Goal: Task Accomplishment & Management: Manage account settings

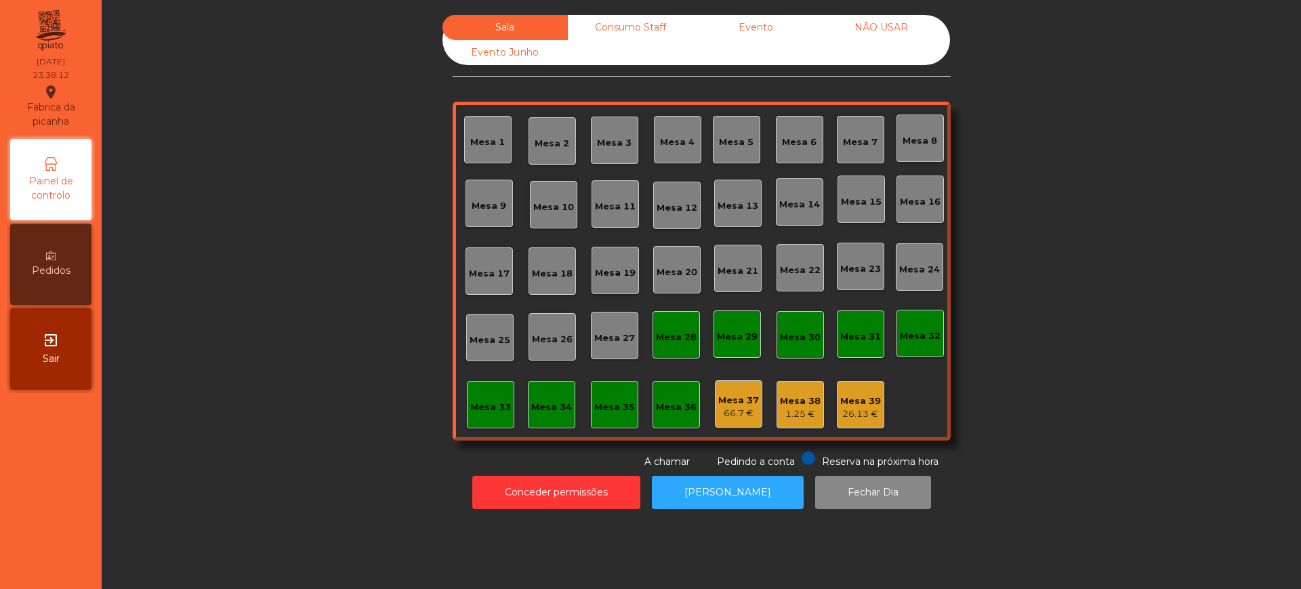
click at [578, 512] on div "Conceder permissões Abrir [PERSON_NAME] Dia" at bounding box center [701, 492] width 1163 height 47
click at [552, 487] on button "Conceder permissões" at bounding box center [556, 492] width 168 height 33
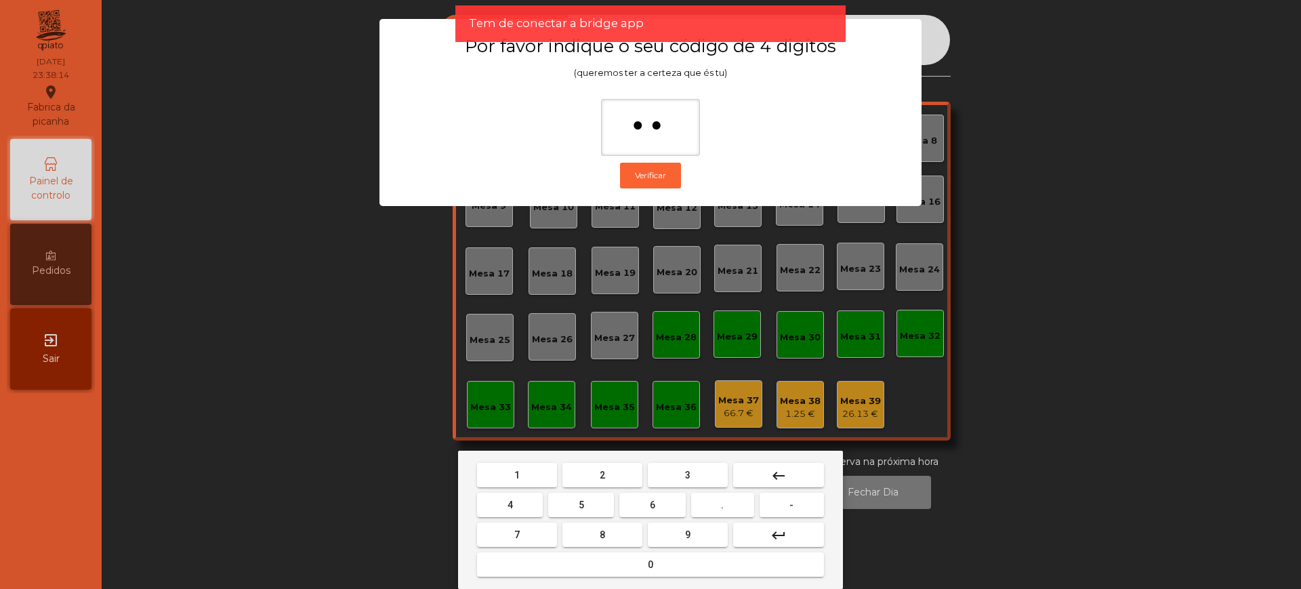
type input "***"
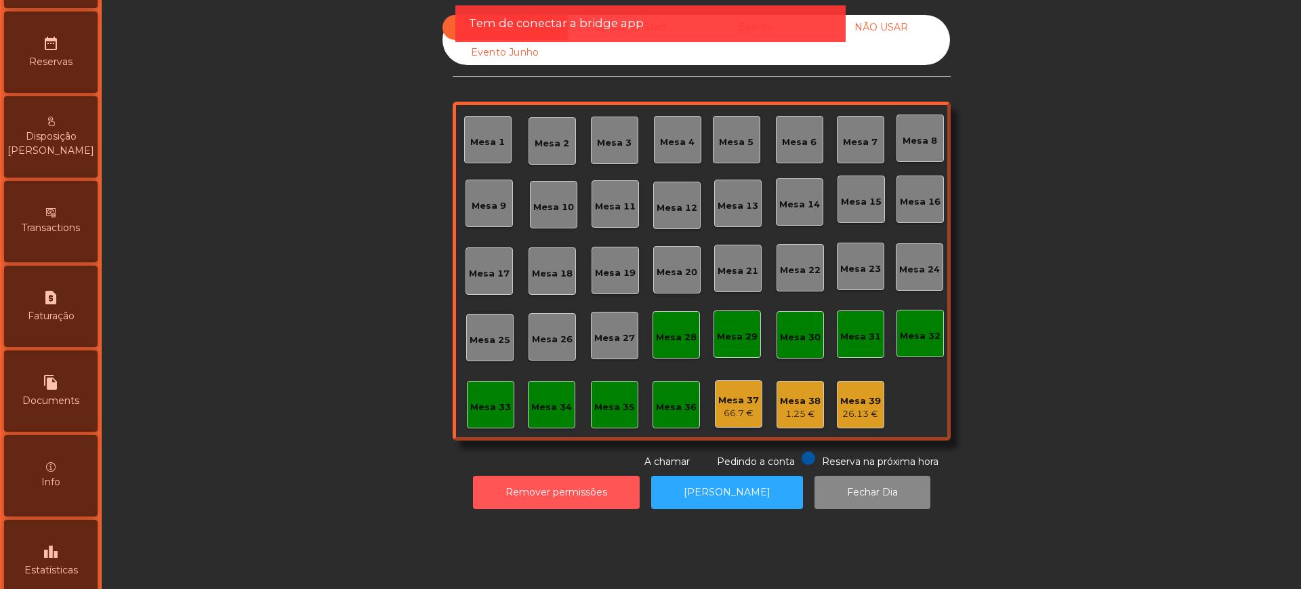
scroll to position [573, 0]
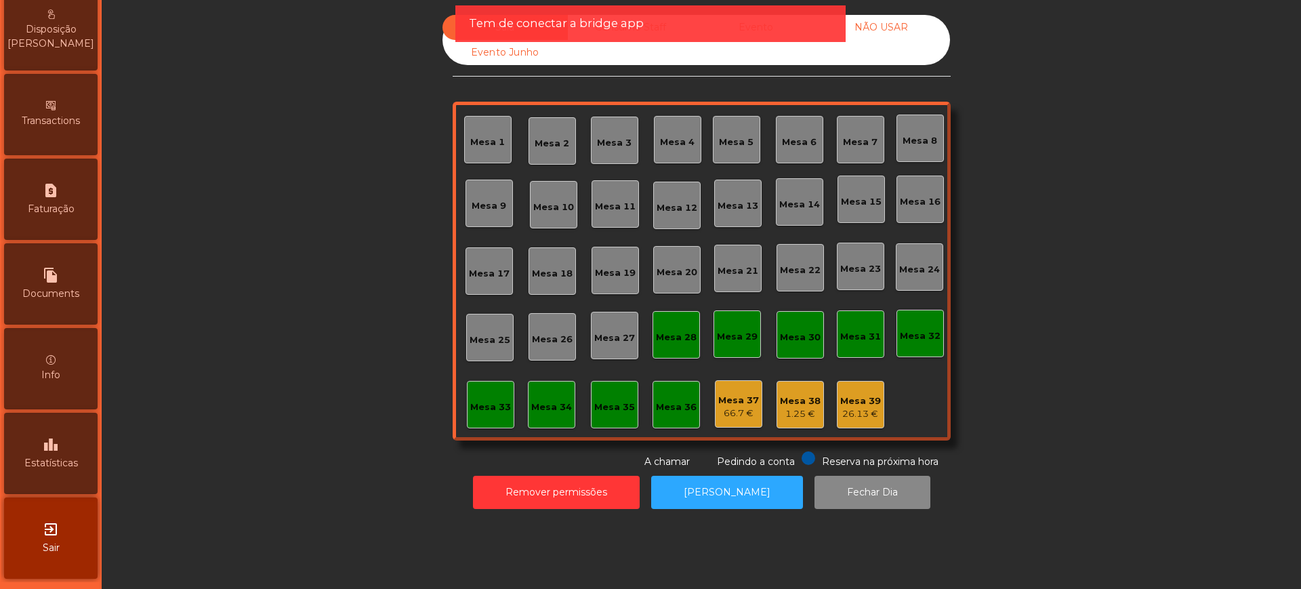
click at [58, 422] on div "leaderboard Estatísticas" at bounding box center [51, 453] width 94 height 81
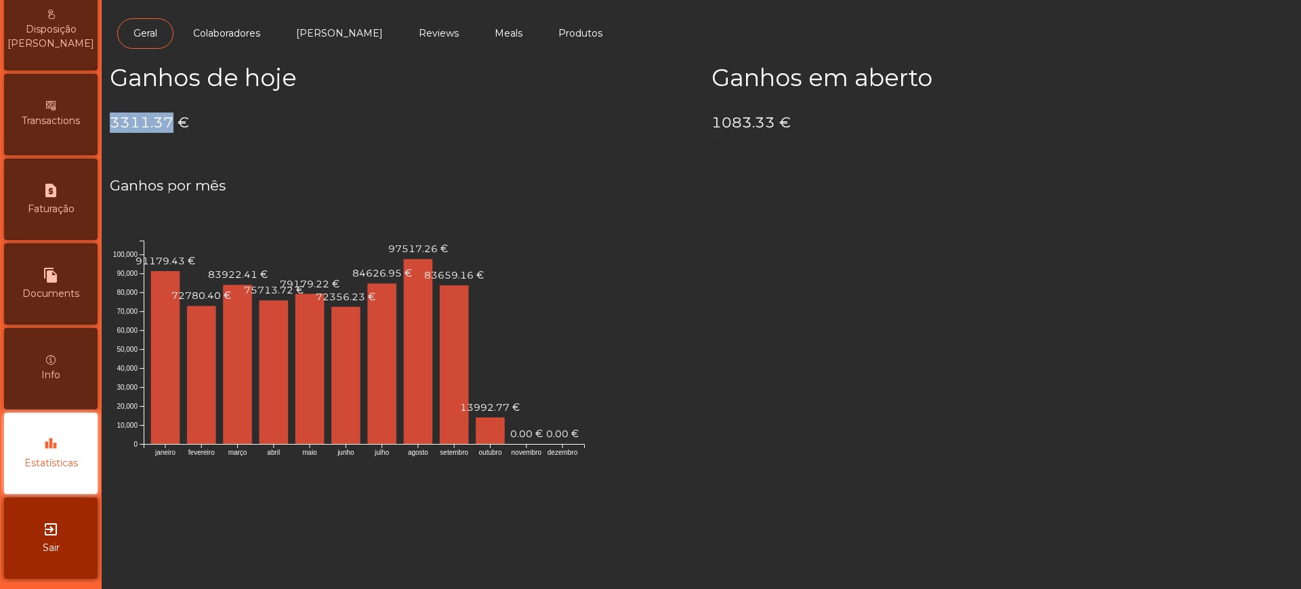
drag, startPoint x: 113, startPoint y: 123, endPoint x: 172, endPoint y: 122, distance: 59.7
click at [172, 122] on h4 "3311.37 €" at bounding box center [401, 123] width 582 height 20
copy h4 "3311.37"
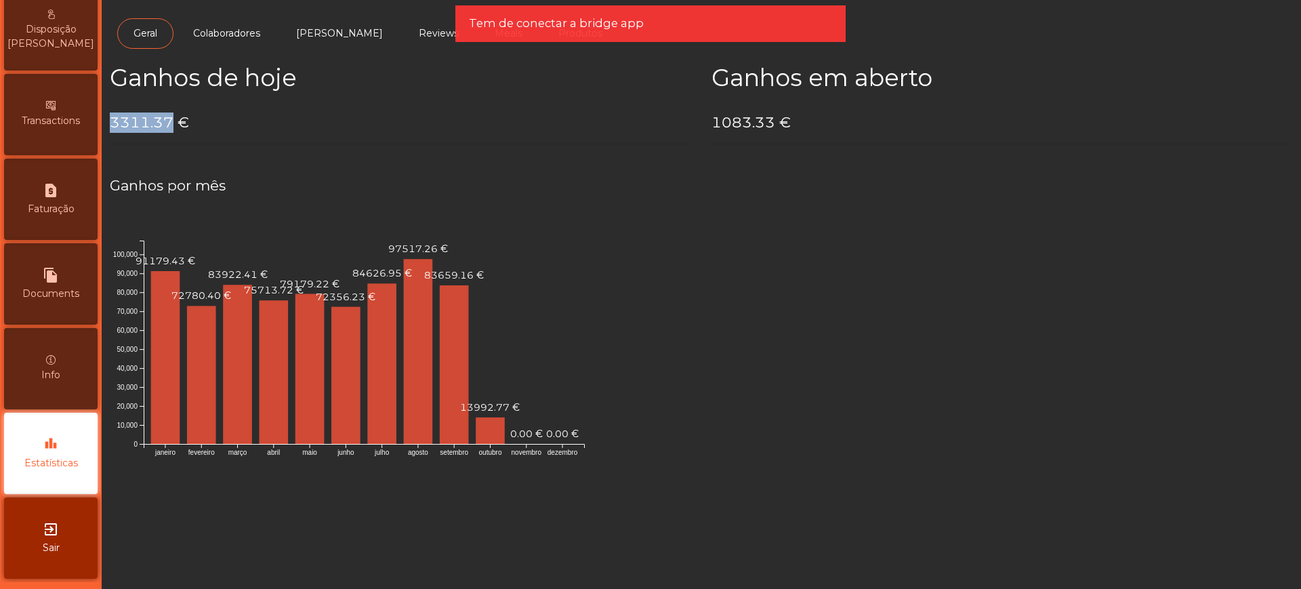
scroll to position [65, 0]
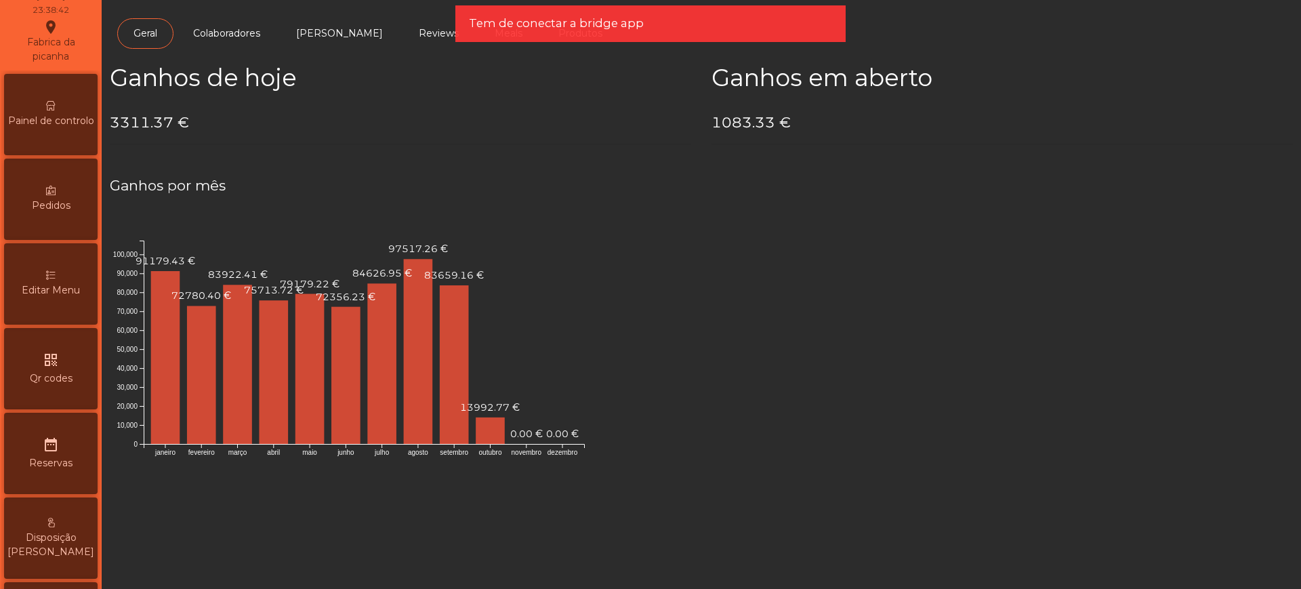
click at [78, 121] on span "Painel de controlo" at bounding box center [51, 121] width 86 height 14
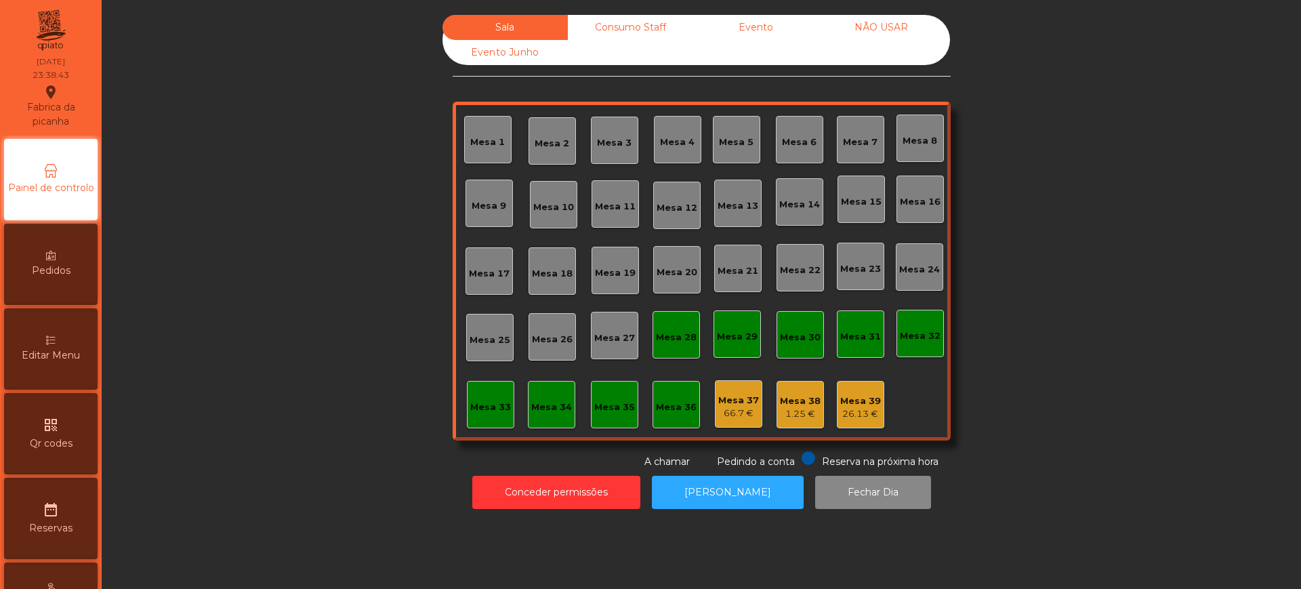
click at [746, 16] on div "Evento" at bounding box center [755, 27] width 125 height 25
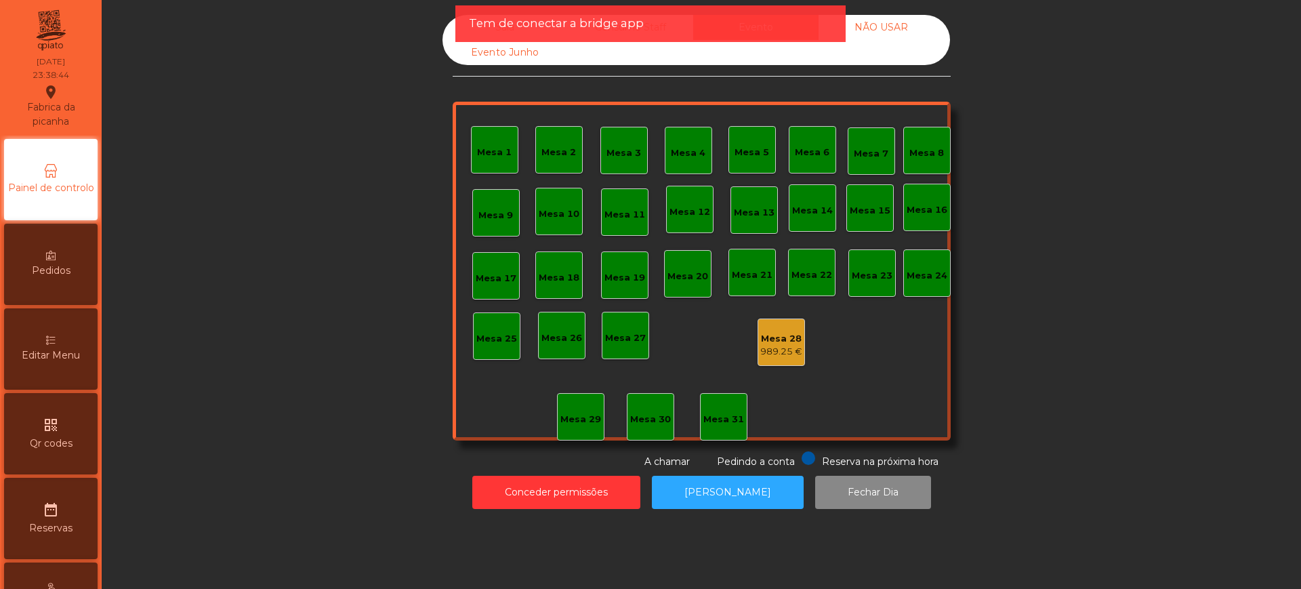
click at [785, 347] on div "989.25 €" at bounding box center [782, 352] width 42 height 14
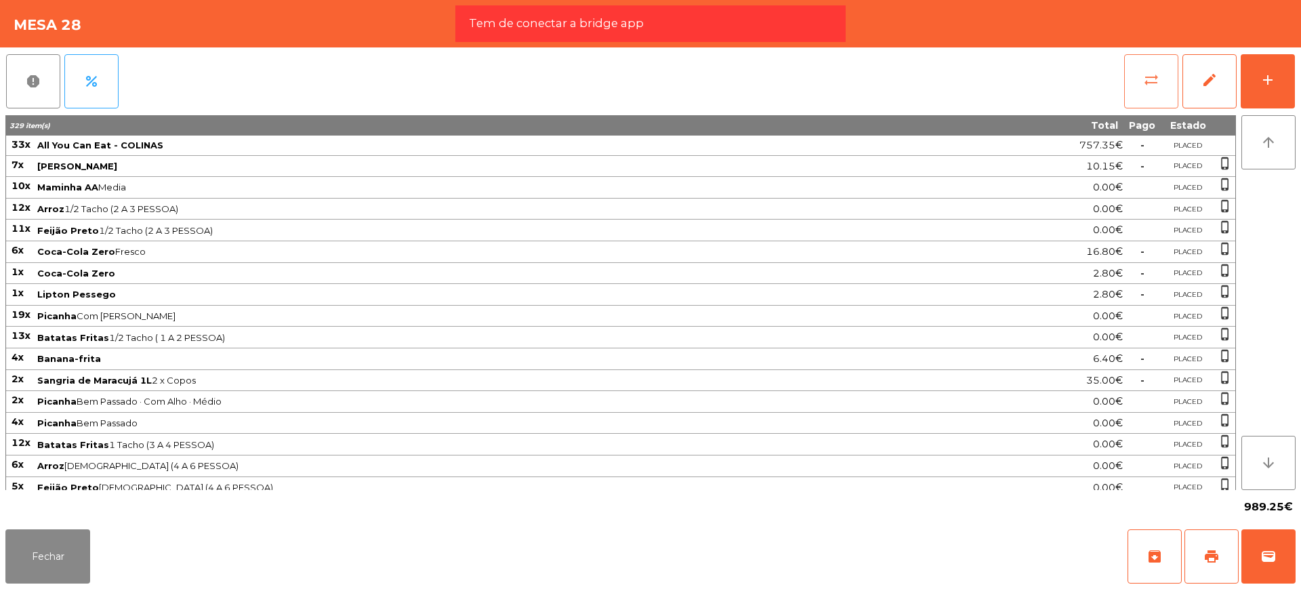
click at [1149, 97] on button "sync_alt" at bounding box center [1152, 81] width 54 height 54
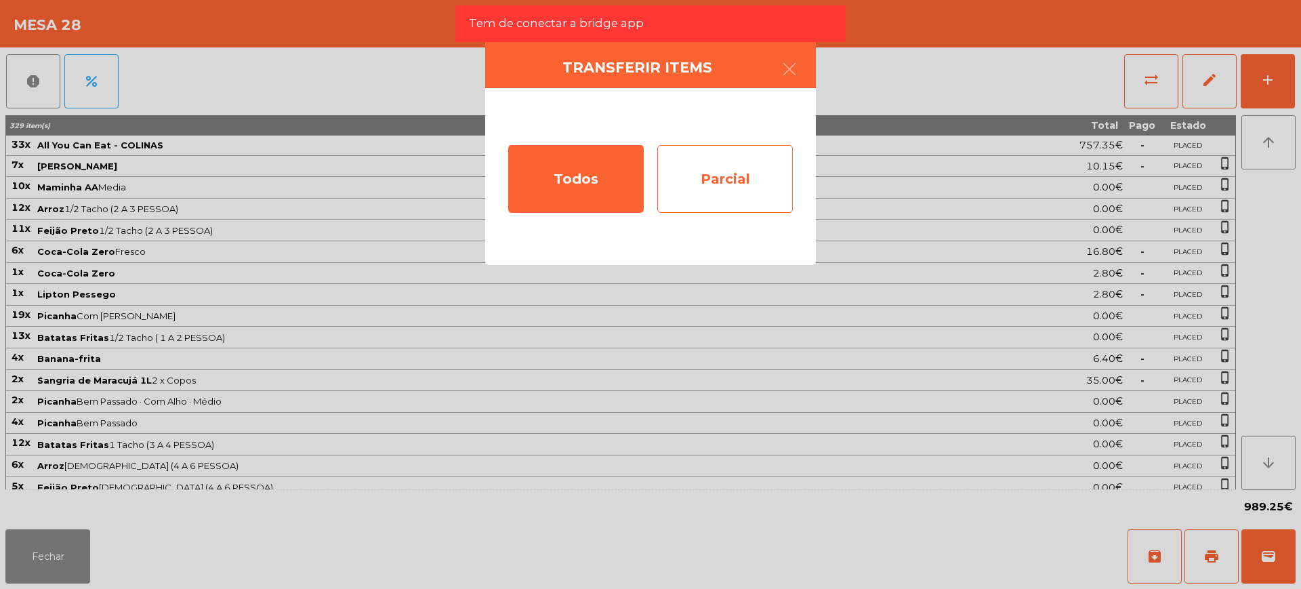
click at [746, 188] on div "Parcial" at bounding box center [725, 179] width 136 height 68
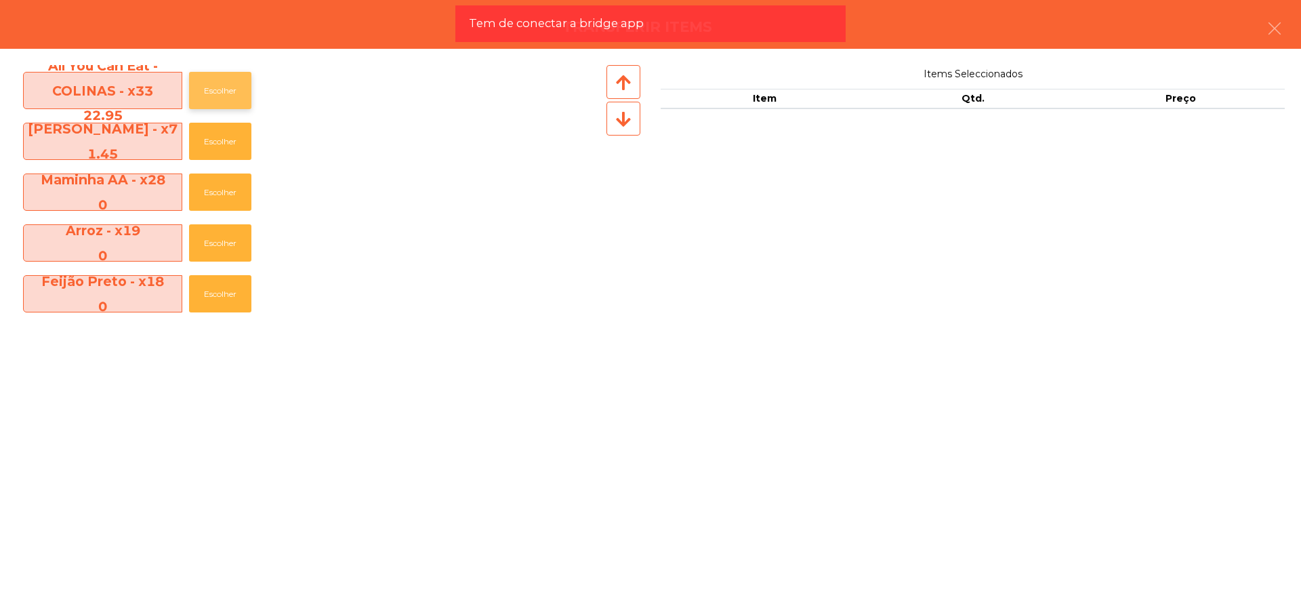
click at [227, 91] on button "Escolher" at bounding box center [220, 90] width 62 height 37
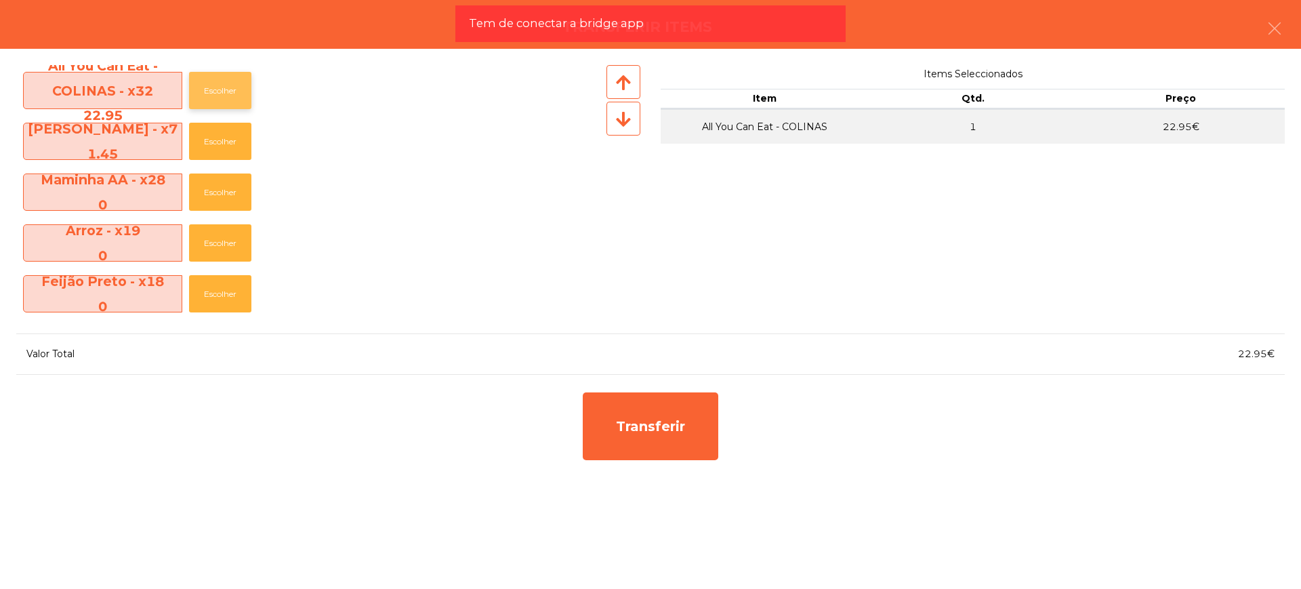
click at [227, 91] on button "Escolher" at bounding box center [220, 90] width 62 height 37
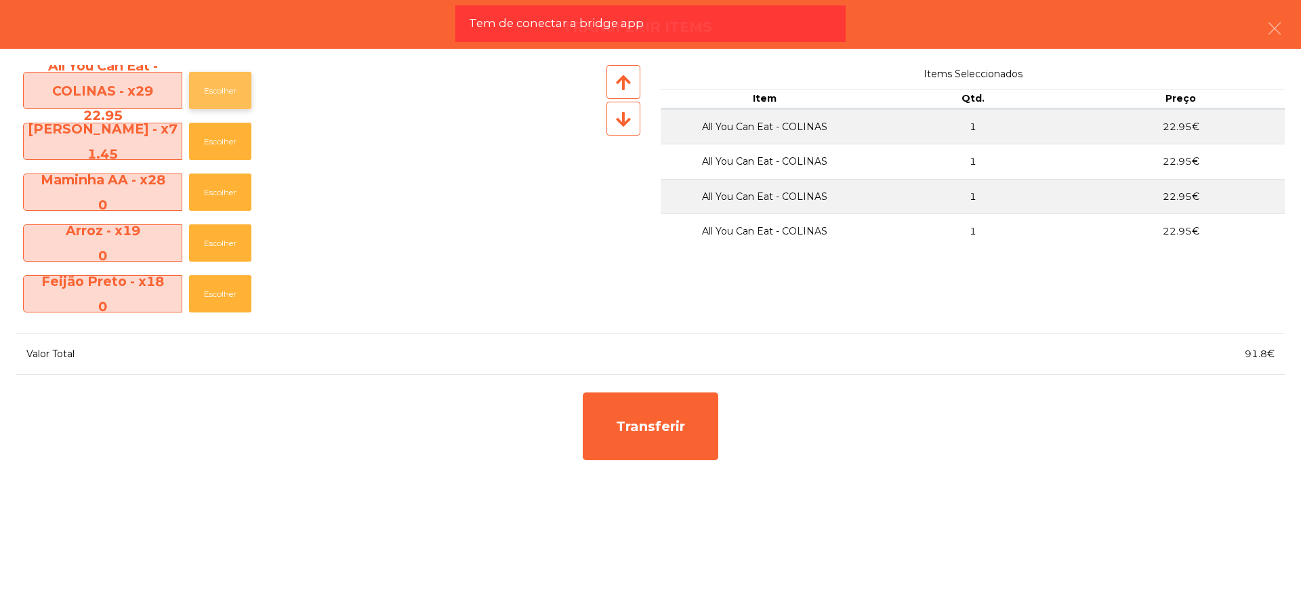
click at [227, 91] on button "Escolher" at bounding box center [220, 90] width 62 height 37
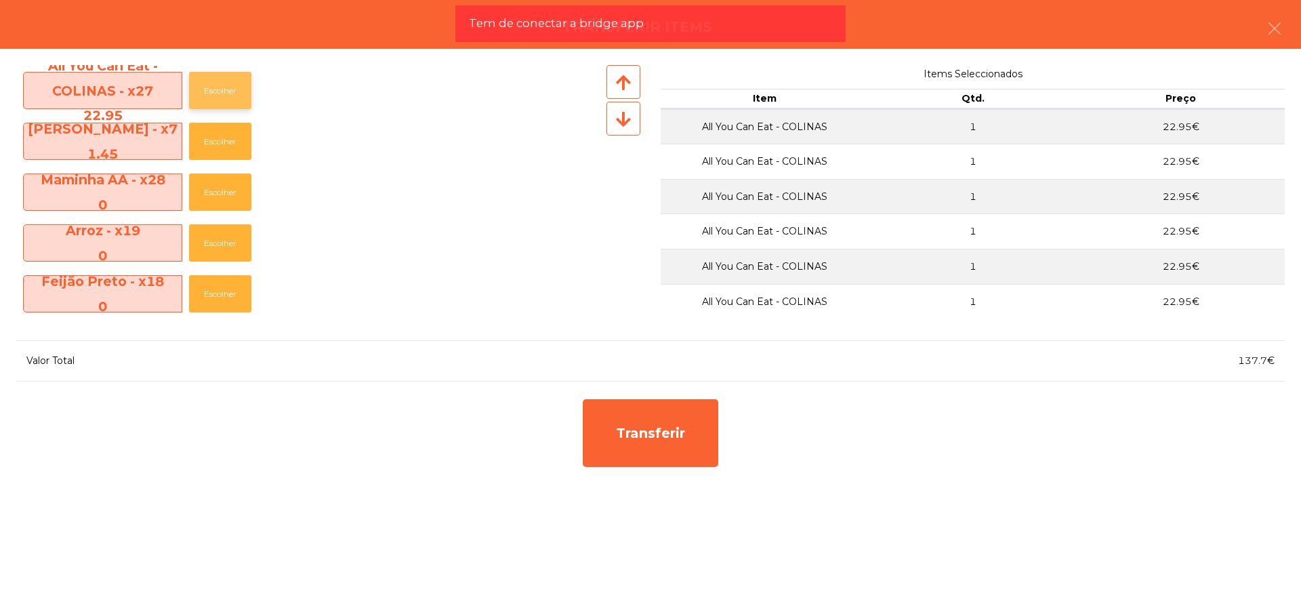
click at [227, 91] on button "Escolher" at bounding box center [220, 90] width 62 height 37
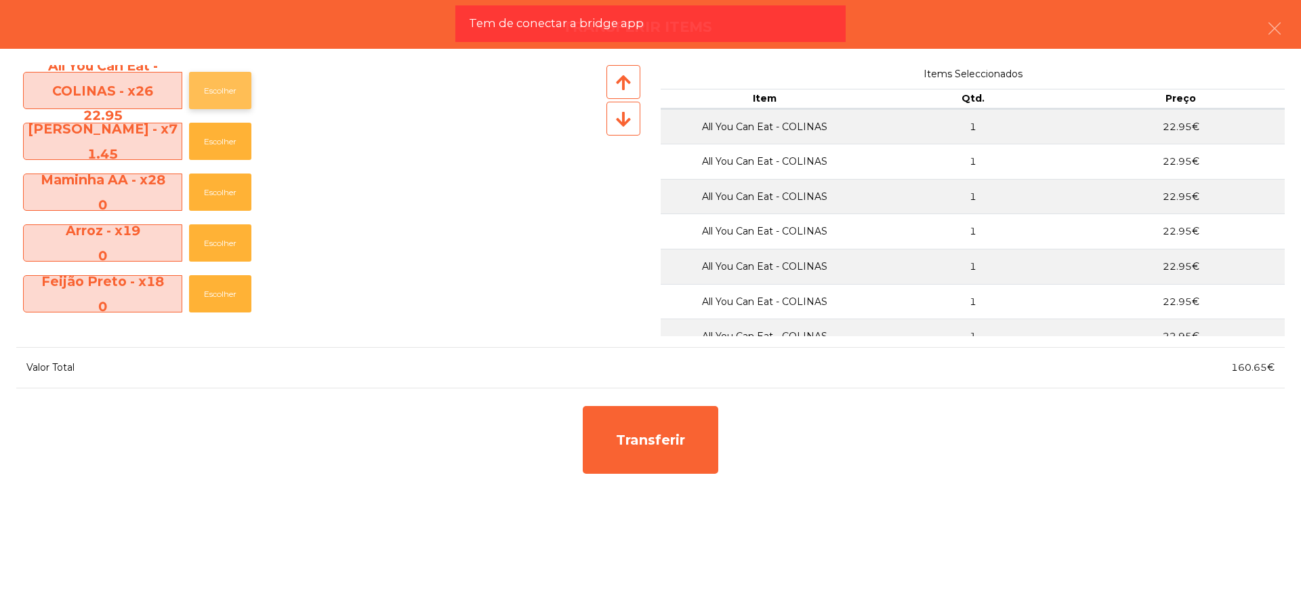
click at [227, 91] on button "Escolher" at bounding box center [220, 90] width 62 height 37
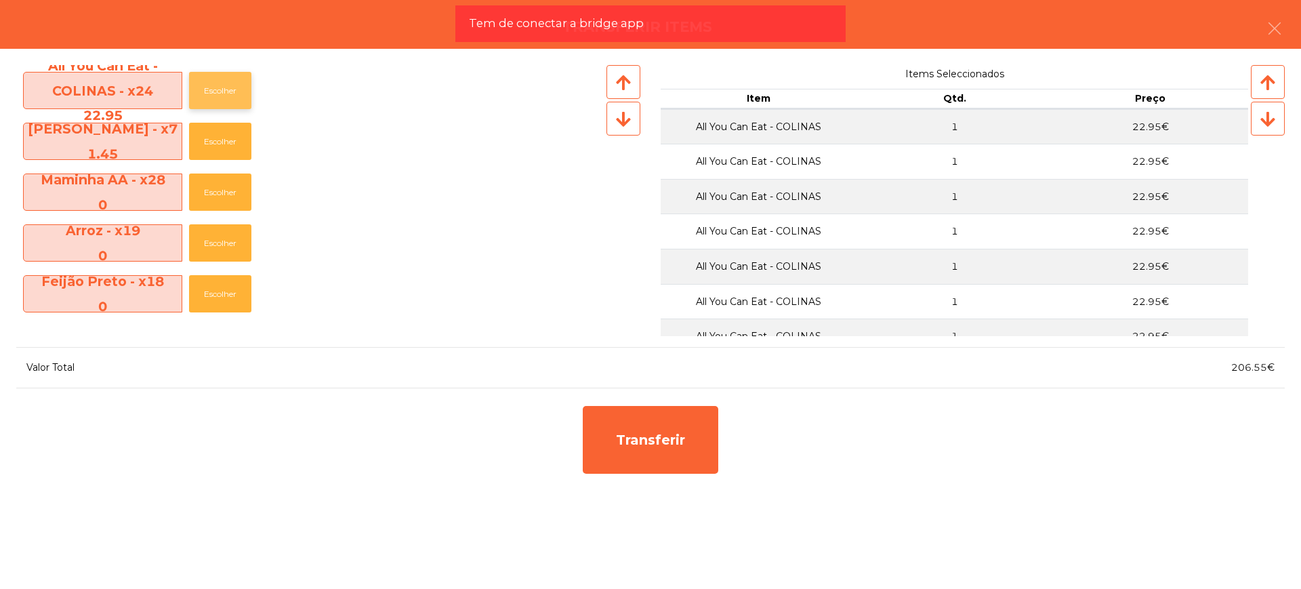
click at [227, 91] on button "Escolher" at bounding box center [220, 90] width 62 height 37
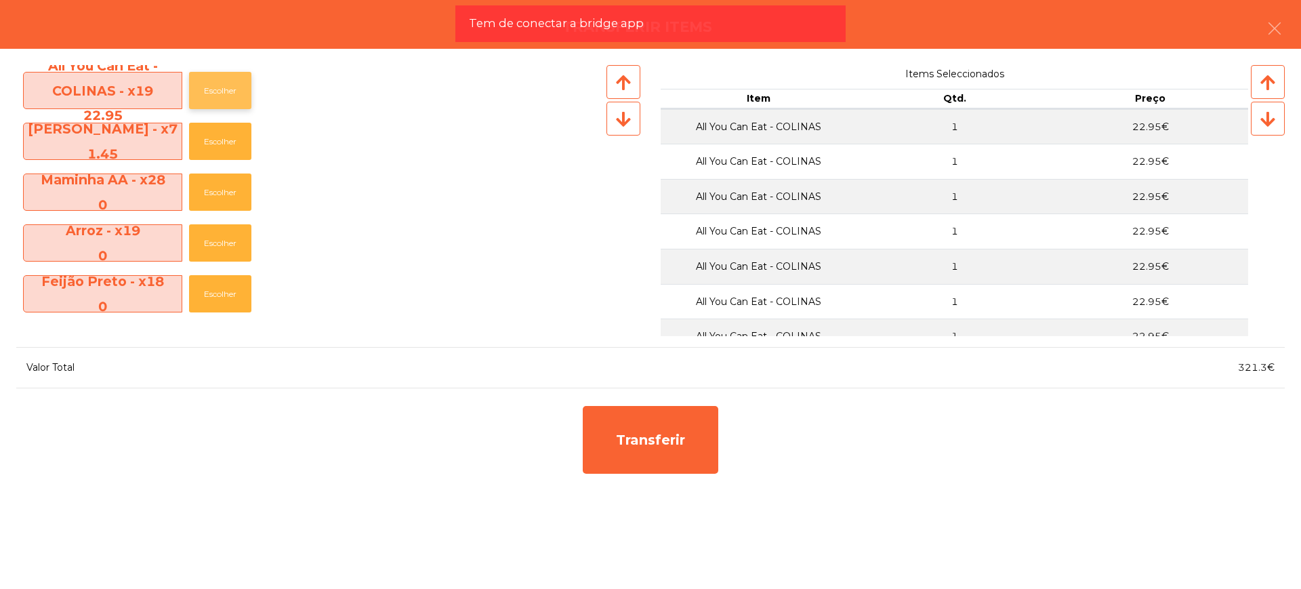
click at [227, 91] on button "Escolher" at bounding box center [220, 90] width 62 height 37
click at [218, 137] on button "Escolher" at bounding box center [220, 141] width 62 height 37
click at [218, 141] on button "Escolher" at bounding box center [220, 141] width 62 height 37
click at [225, 141] on button "Escolher" at bounding box center [220, 141] width 62 height 37
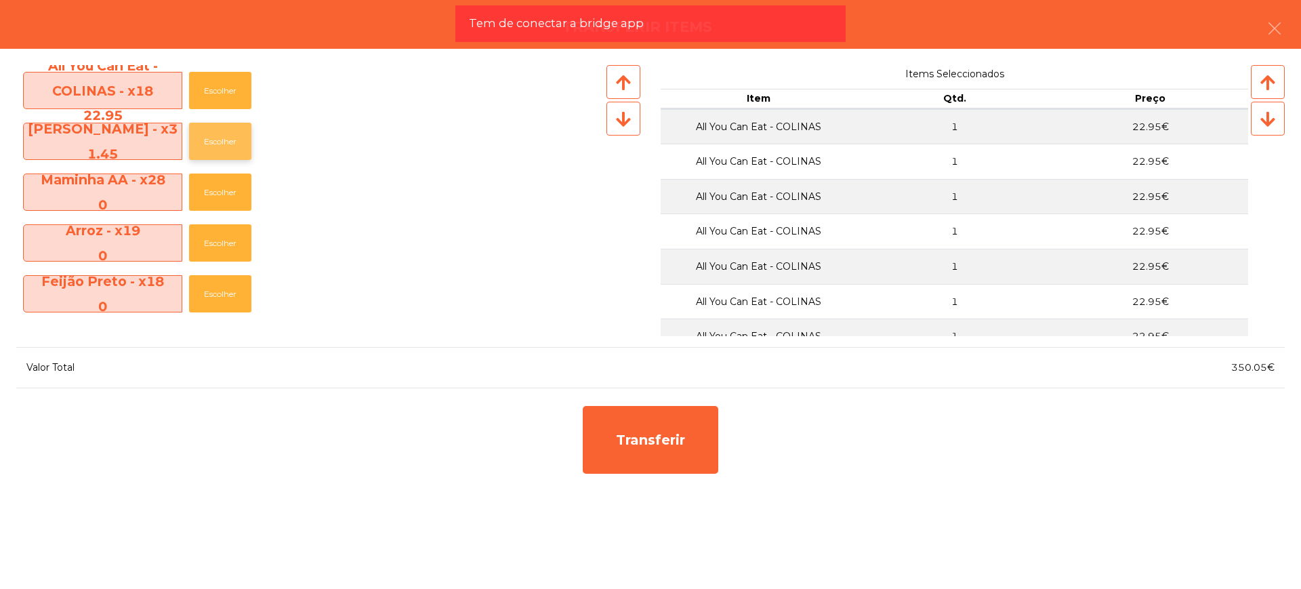
click at [225, 141] on button "Escolher" at bounding box center [220, 141] width 62 height 37
drag, startPoint x: 1238, startPoint y: 367, endPoint x: 1270, endPoint y: 366, distance: 31.2
click at [1270, 366] on span "351.5€" at bounding box center [1256, 367] width 37 height 12
copy span "351.5"
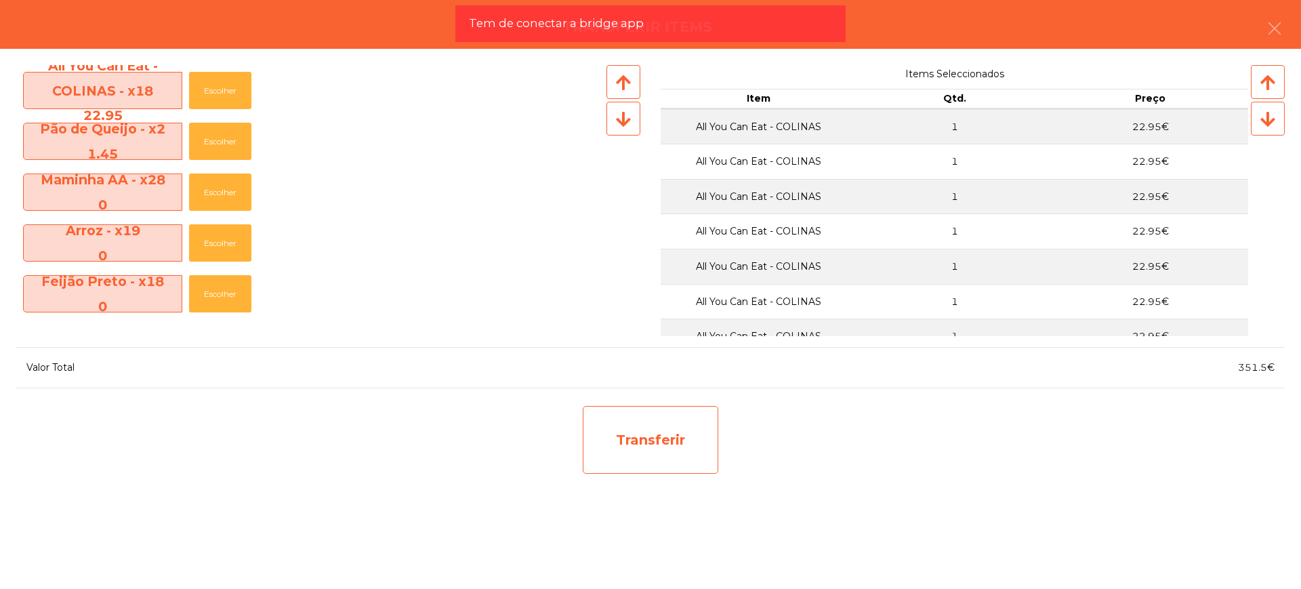
click at [672, 449] on div "Transferir" at bounding box center [651, 440] width 136 height 68
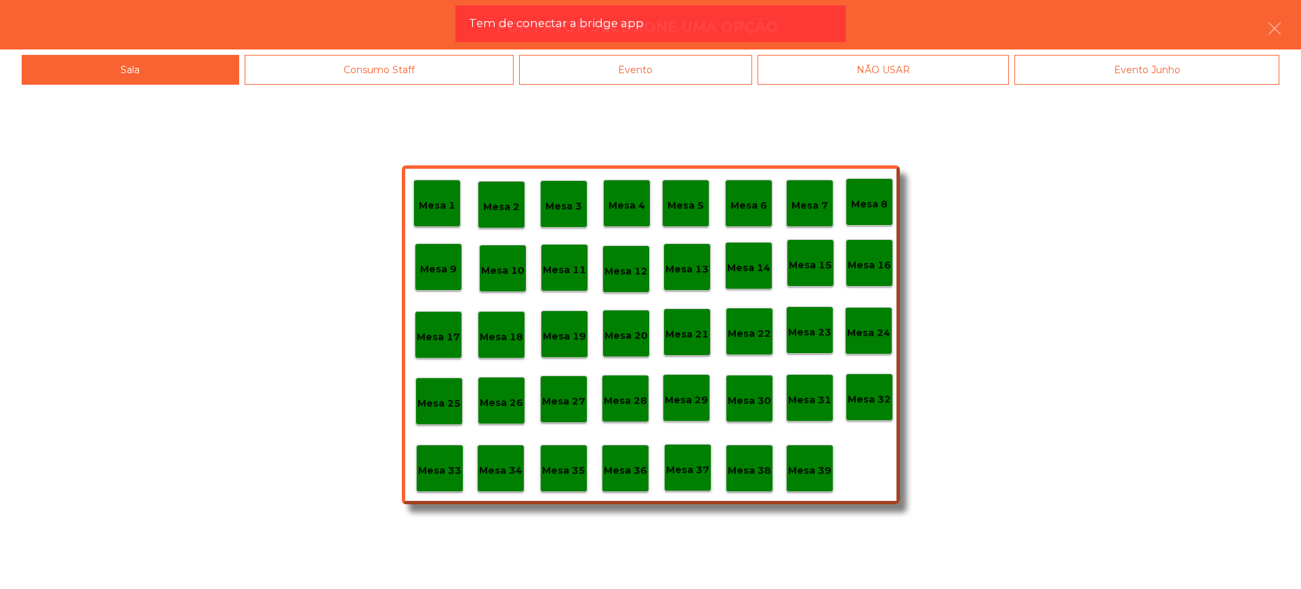
click at [621, 399] on p "Mesa 28" at bounding box center [625, 401] width 43 height 16
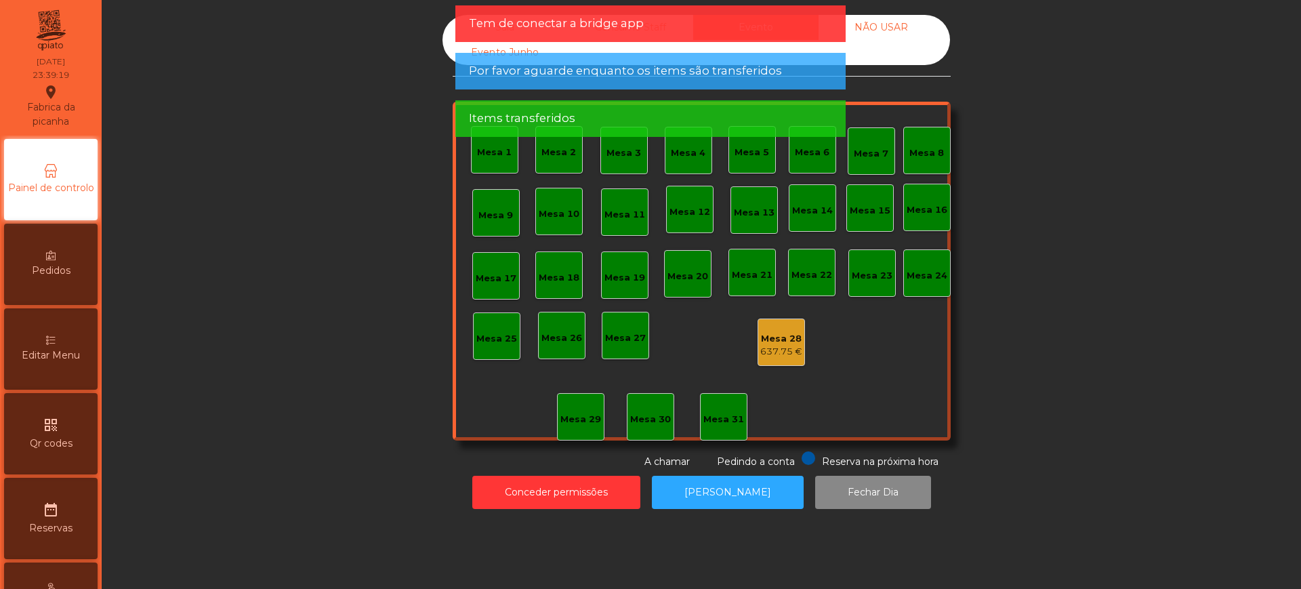
click at [776, 348] on div "637.75 €" at bounding box center [782, 352] width 42 height 14
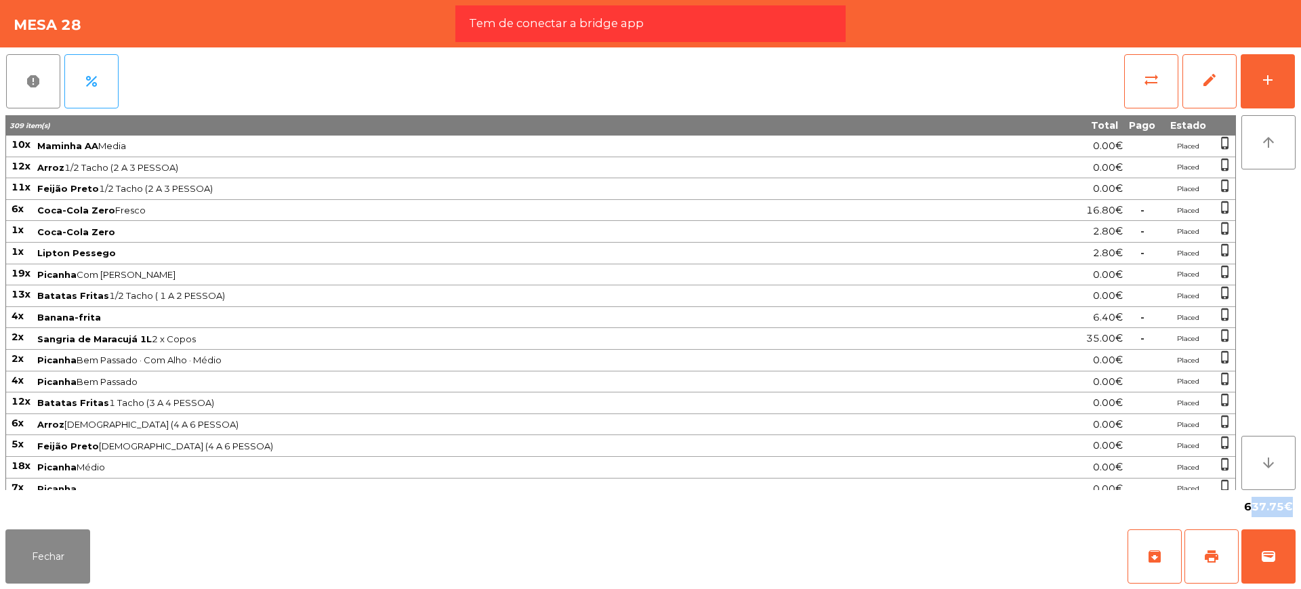
drag, startPoint x: 1245, startPoint y: 505, endPoint x: 1283, endPoint y: 507, distance: 38.0
click at [1283, 507] on span "637.75€" at bounding box center [1268, 507] width 49 height 20
copy span "637.75"
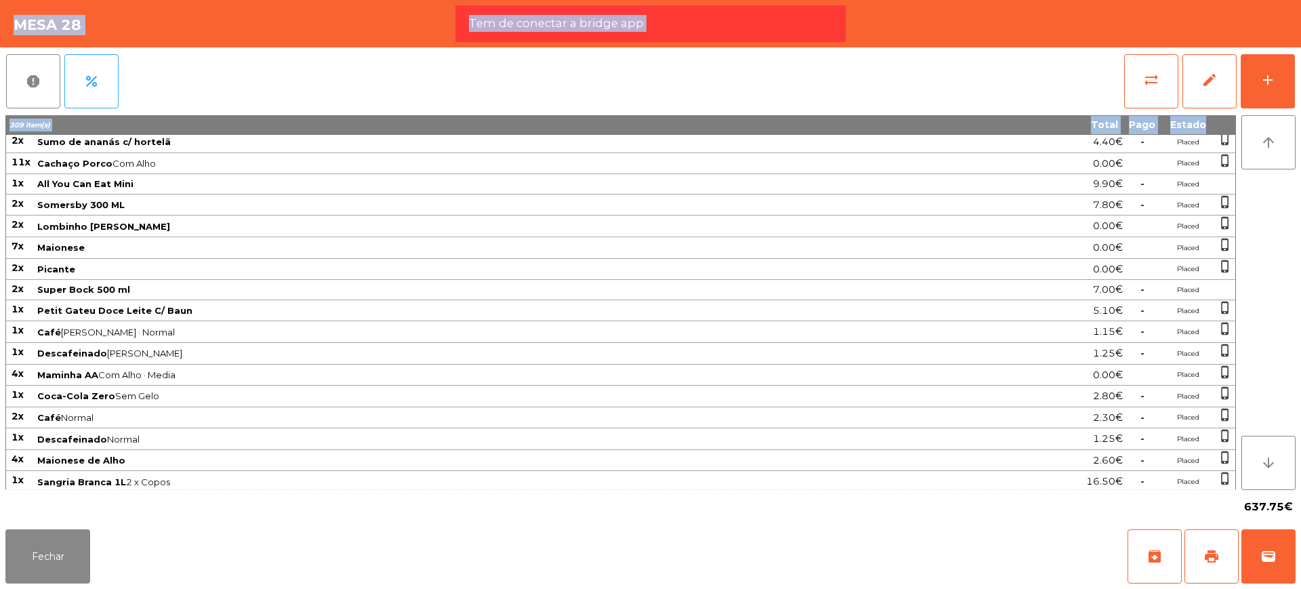
scroll to position [1055, 0]
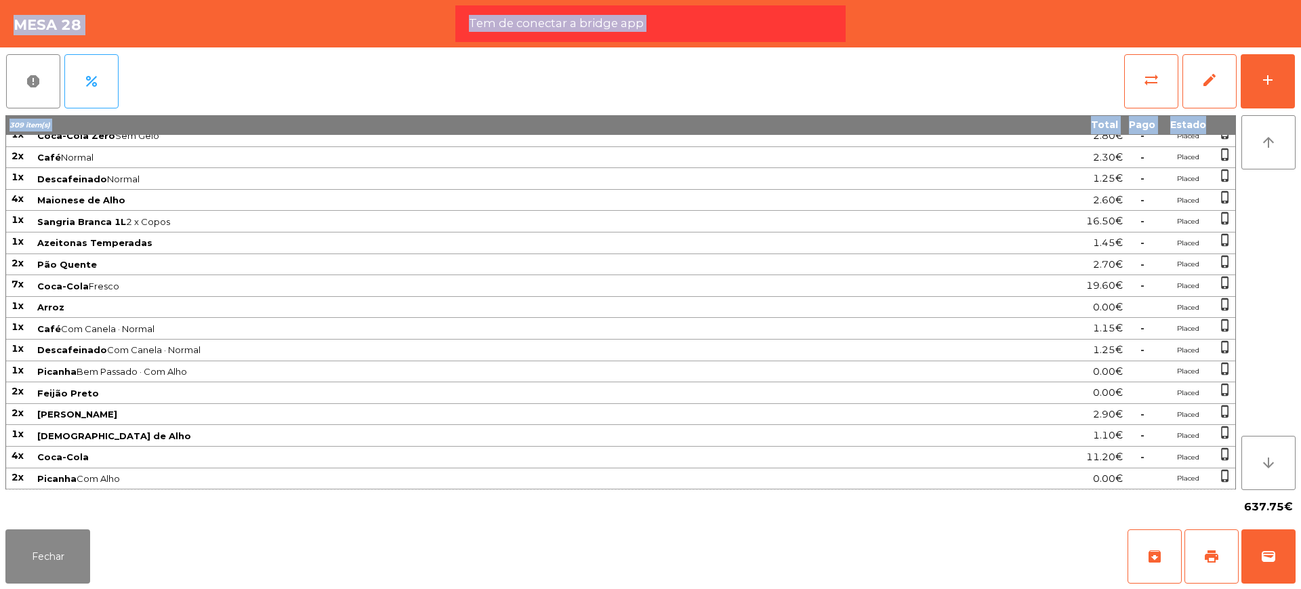
drag, startPoint x: 12, startPoint y: 140, endPoint x: 1234, endPoint y: 479, distance: 1267.6
copy tbody "42l Ipsumdo SI Ametc 1.69€ Adipis elits_doeius 07t Incid 6/8 Utlab (9 E 4 DOLOR…"
click at [1206, 101] on button "edit" at bounding box center [1210, 81] width 54 height 54
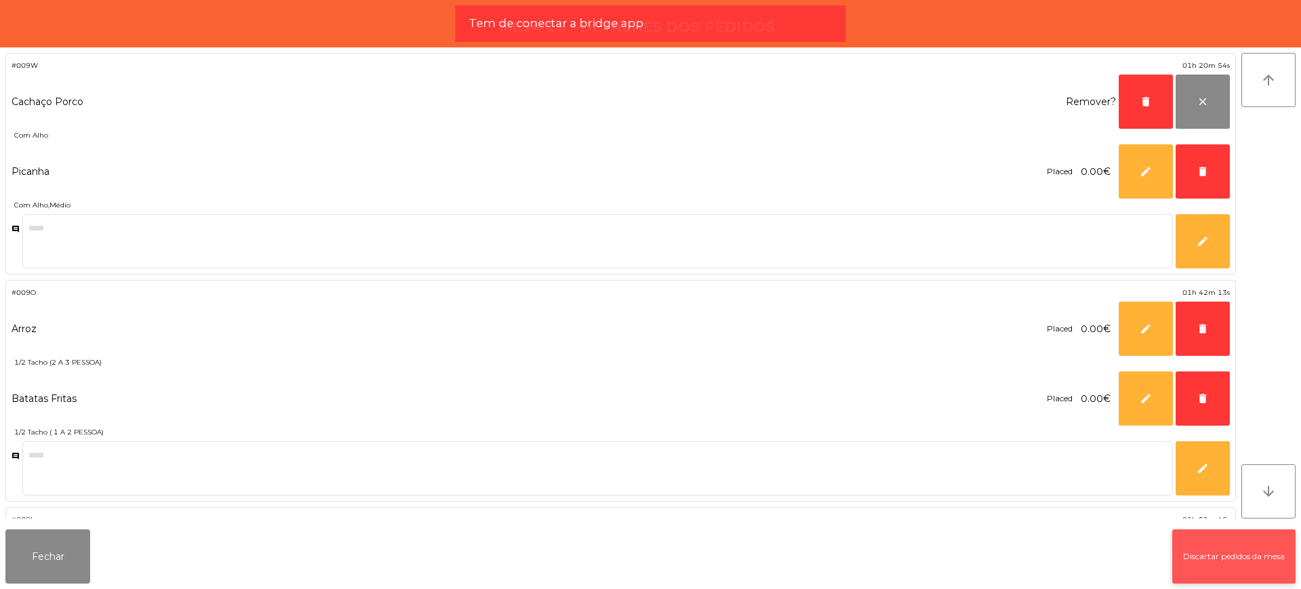
click at [1192, 572] on button "Discartar pedidos da mesa" at bounding box center [1234, 556] width 123 height 54
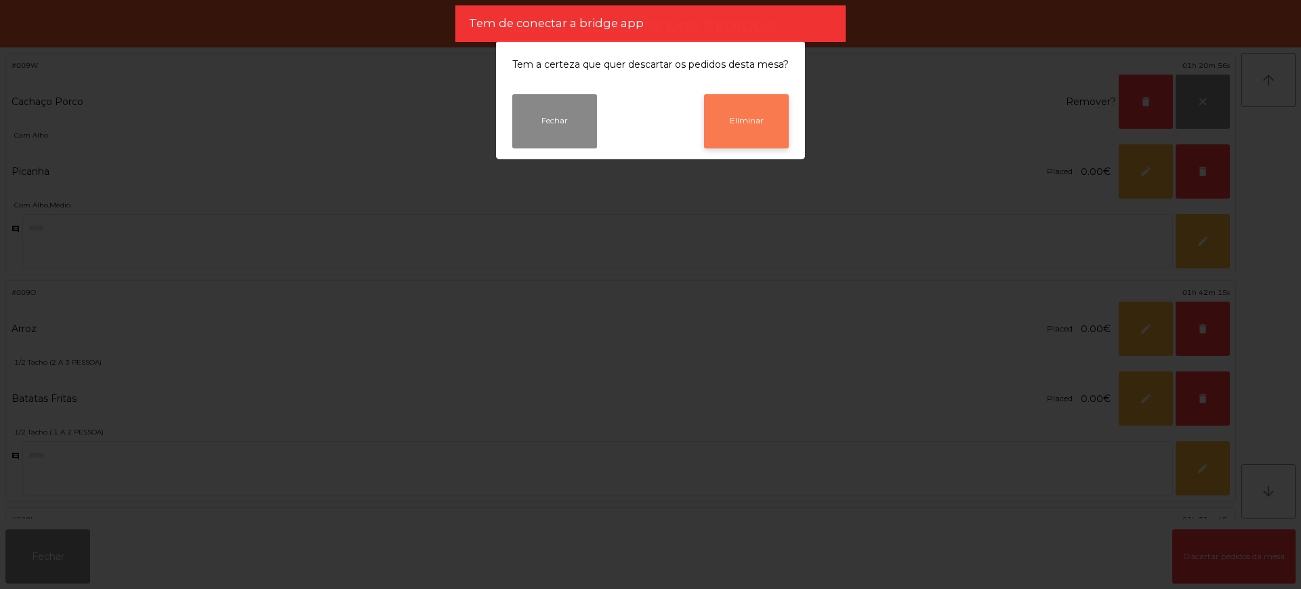
click at [744, 147] on button "Eliminar" at bounding box center [746, 121] width 85 height 54
click at [744, 136] on span "Com Alho" at bounding box center [622, 135] width 1216 height 13
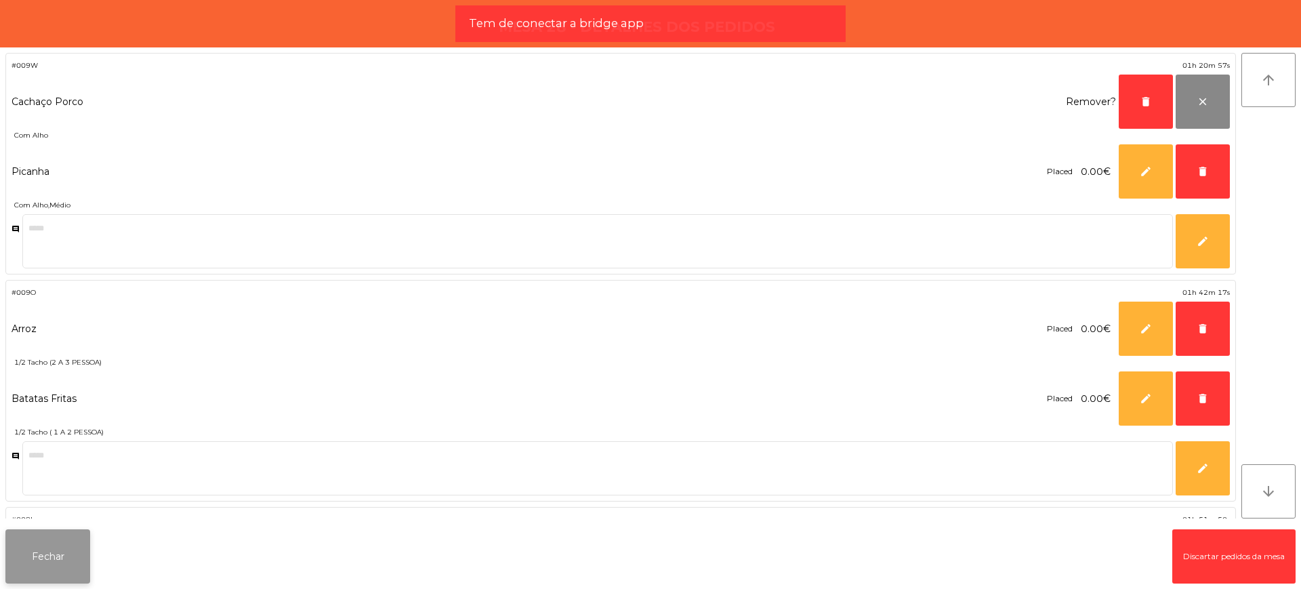
click at [64, 563] on button "Fechar" at bounding box center [47, 556] width 85 height 54
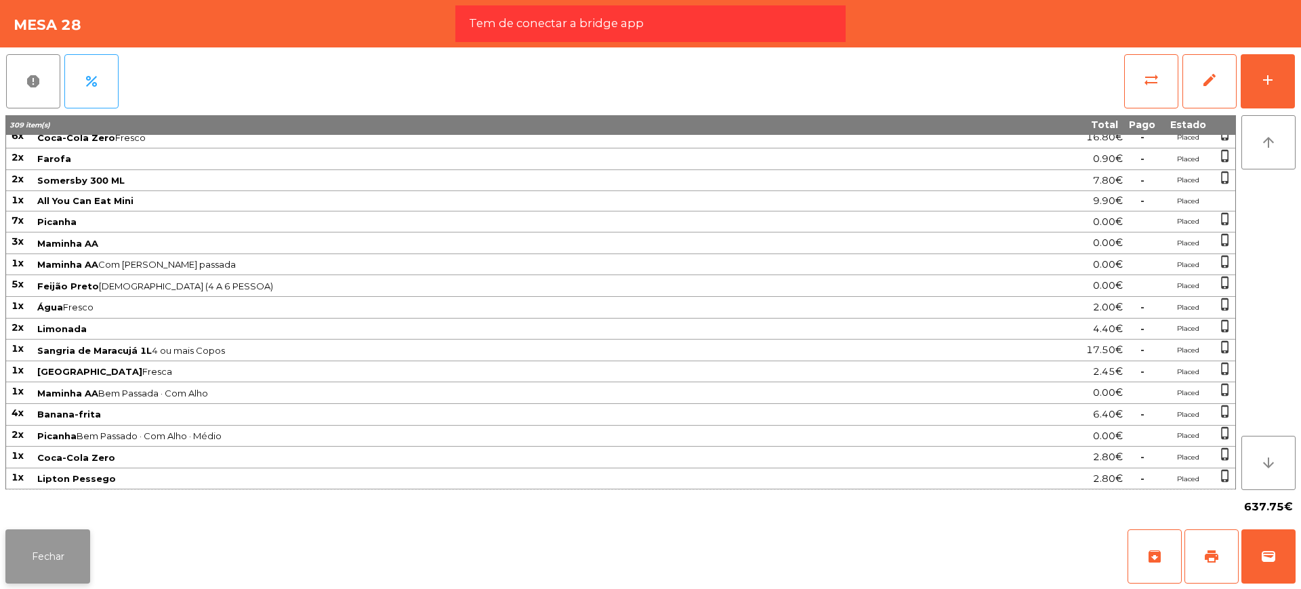
click at [63, 553] on button "Fechar" at bounding box center [47, 556] width 85 height 54
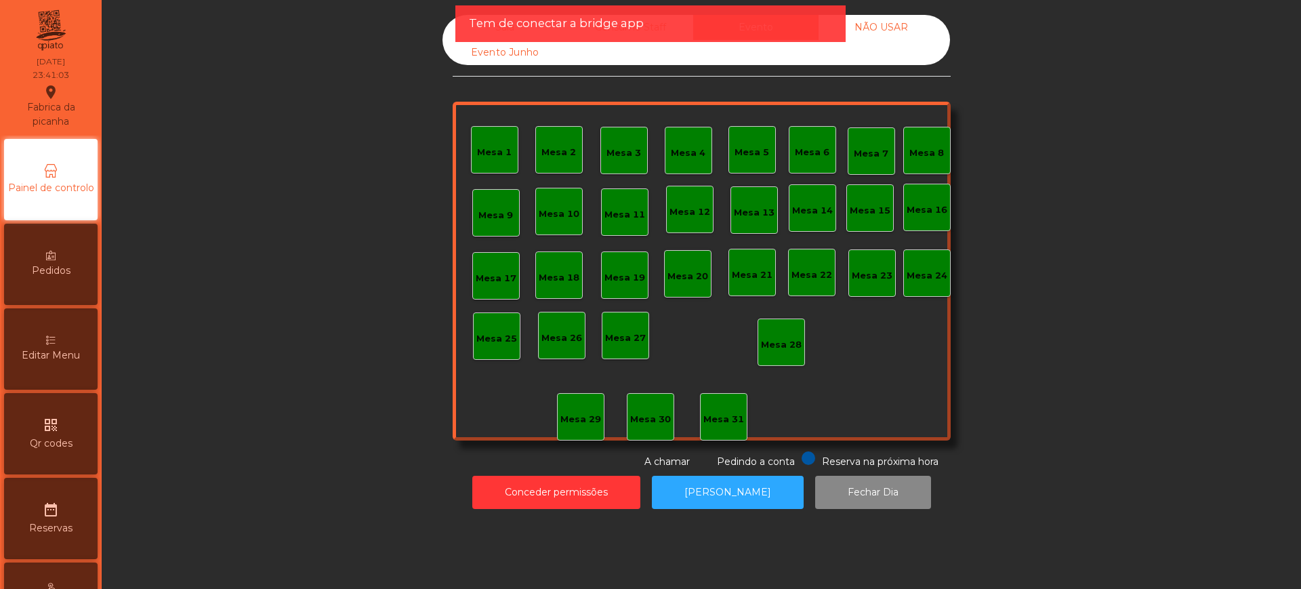
click at [435, 29] on div "Sala Consumo Staff Evento NÃO USAR Evento Junho Mesa 1 Mesa 2 Mesa 3 [GEOGRAPHI…" at bounding box center [701, 242] width 1163 height 454
click at [444, 27] on div "Sala" at bounding box center [505, 27] width 125 height 25
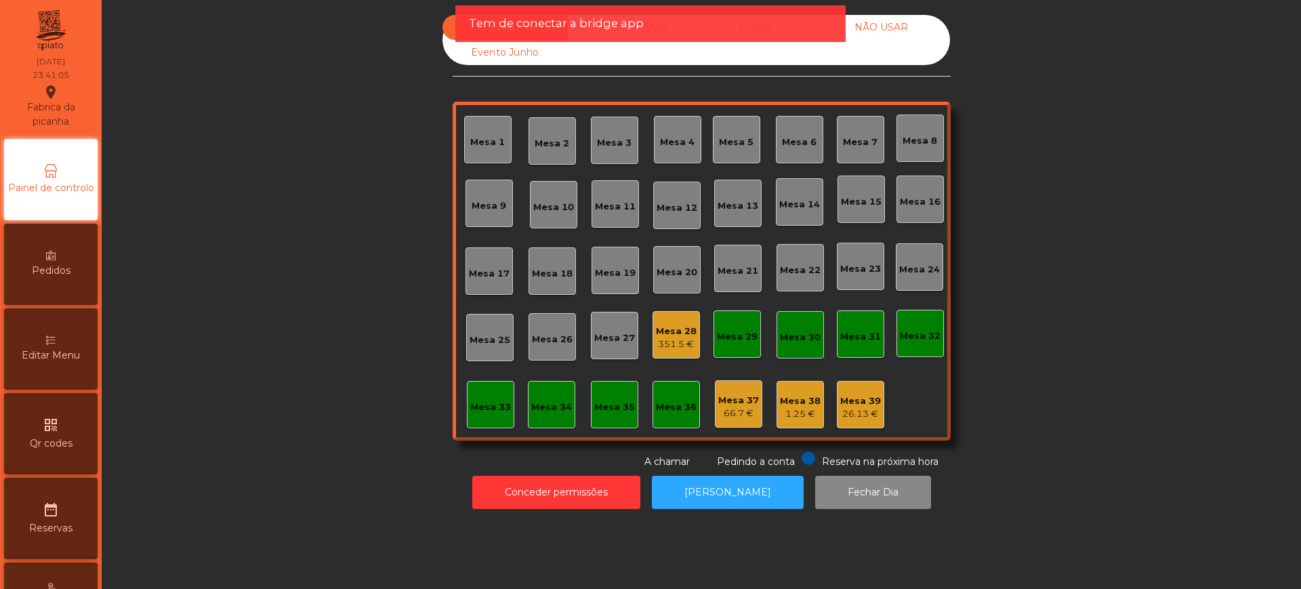
click at [664, 325] on div "Mesa 28" at bounding box center [676, 332] width 41 height 14
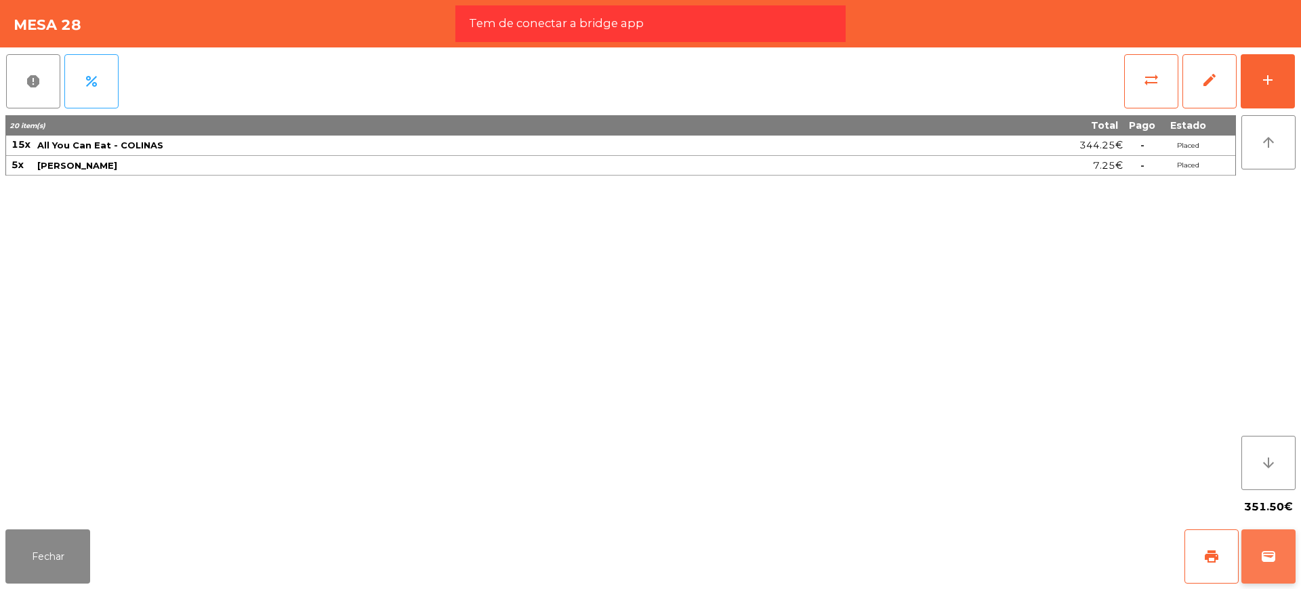
click at [1263, 569] on button "wallet" at bounding box center [1269, 556] width 54 height 54
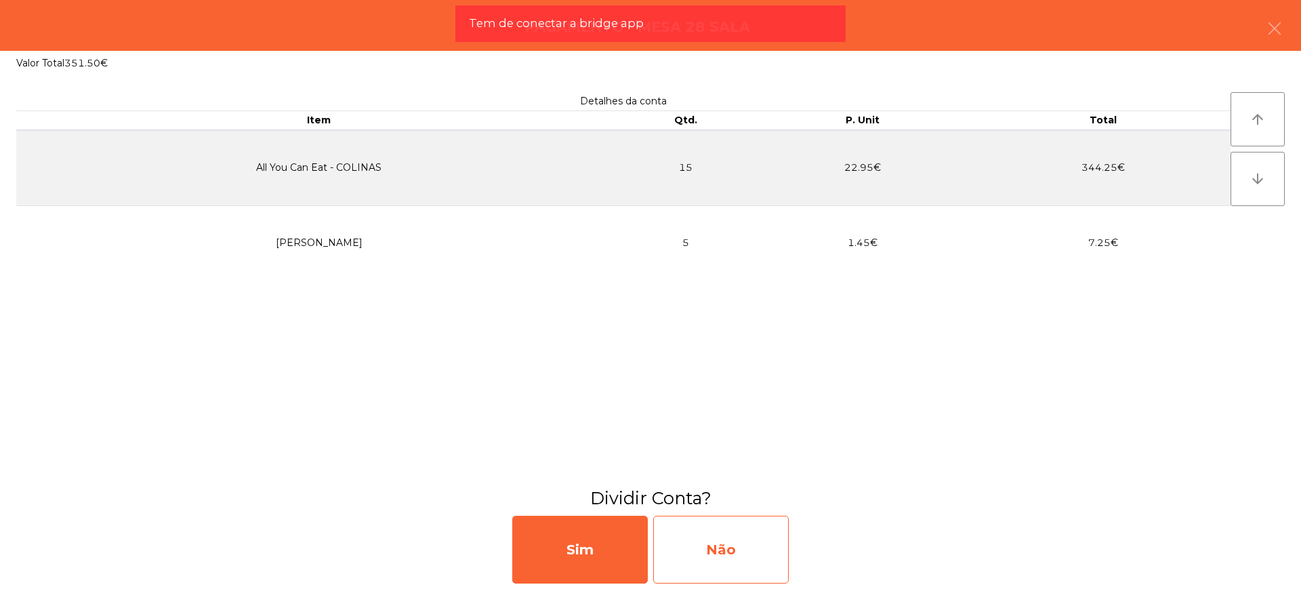
click at [729, 556] on div "Não" at bounding box center [721, 550] width 136 height 68
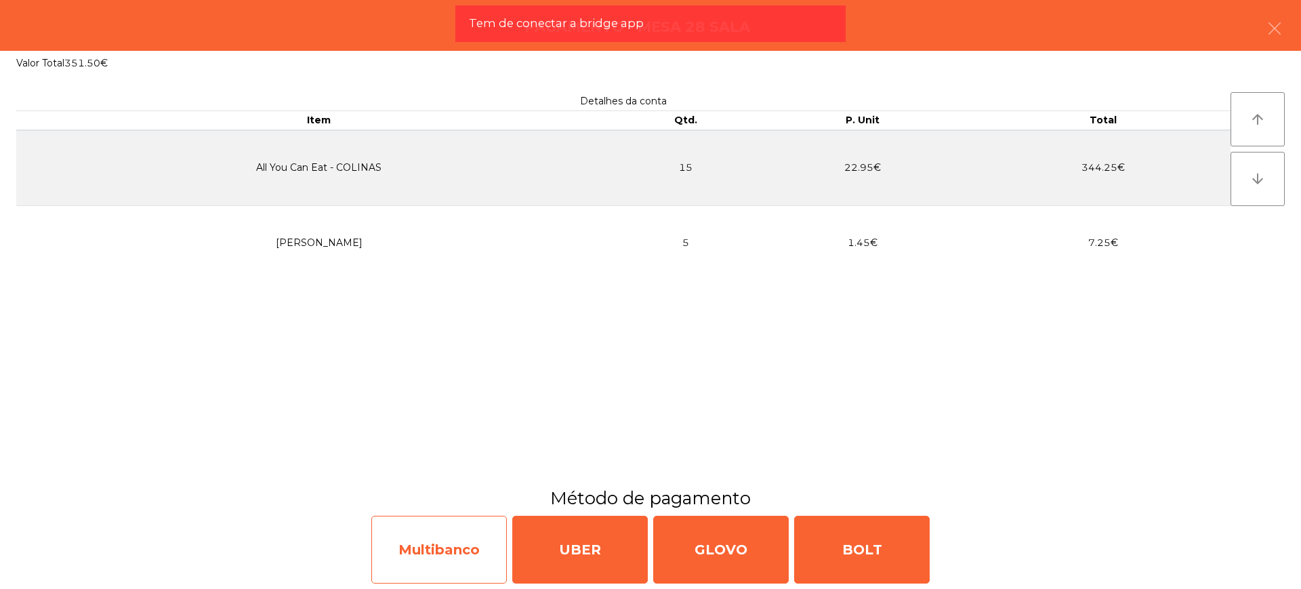
click at [467, 535] on div "Multibanco" at bounding box center [439, 550] width 136 height 68
select select "**"
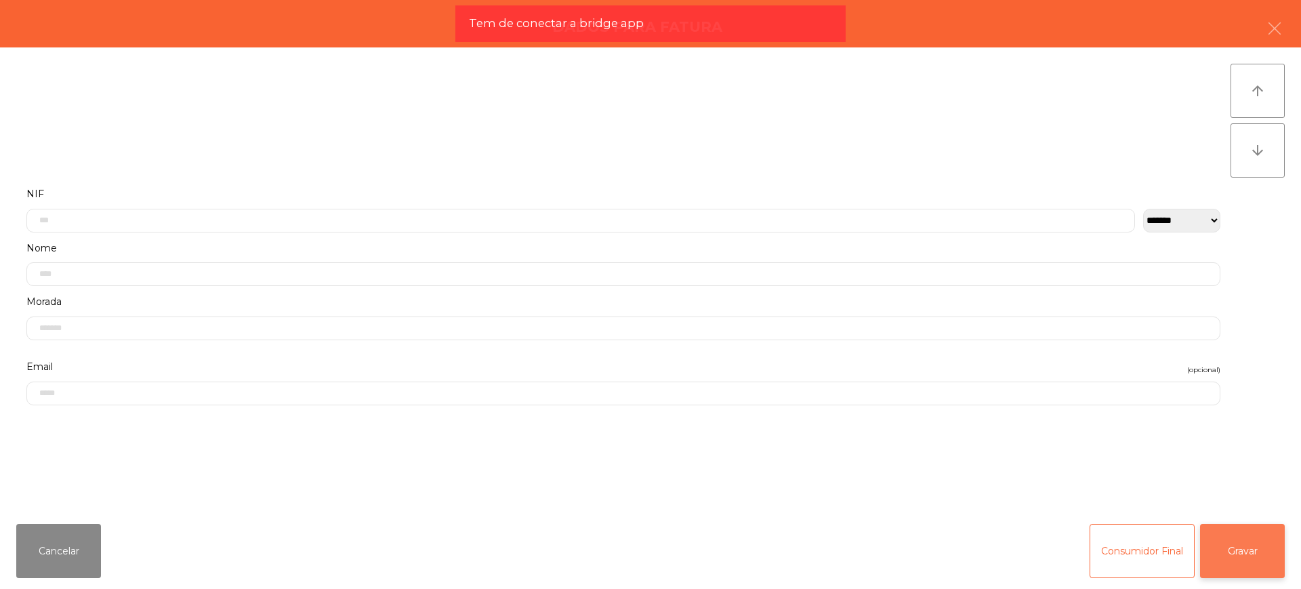
click at [1255, 567] on button "Gravar" at bounding box center [1242, 551] width 85 height 54
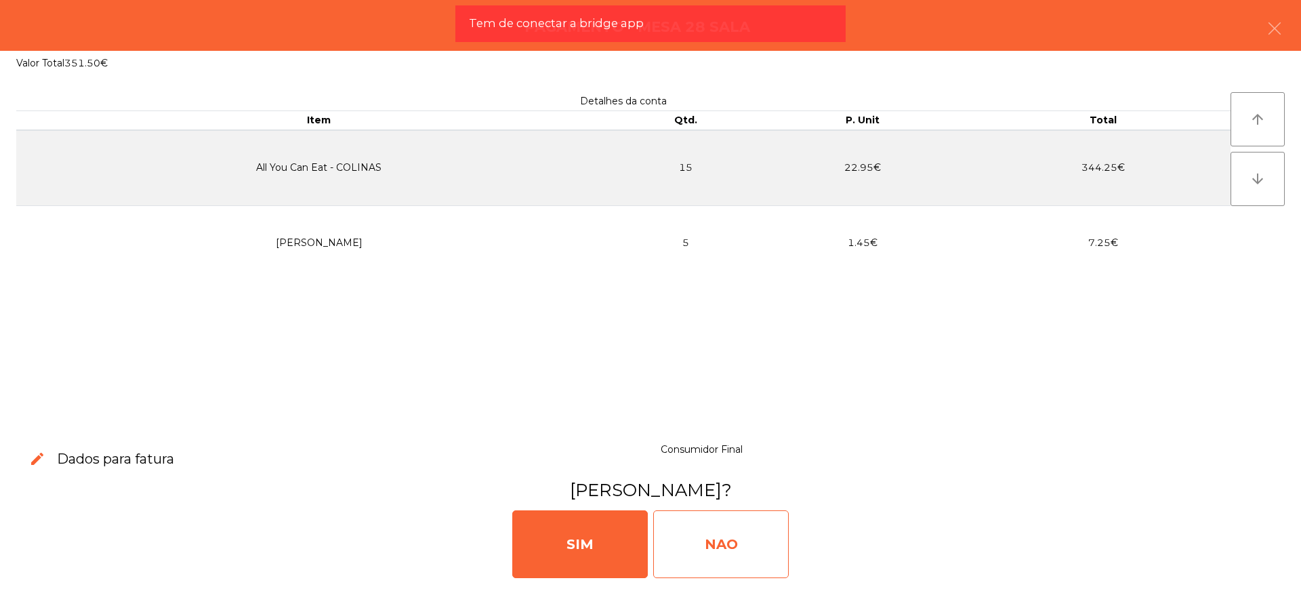
click at [694, 551] on div "NAO" at bounding box center [721, 544] width 136 height 68
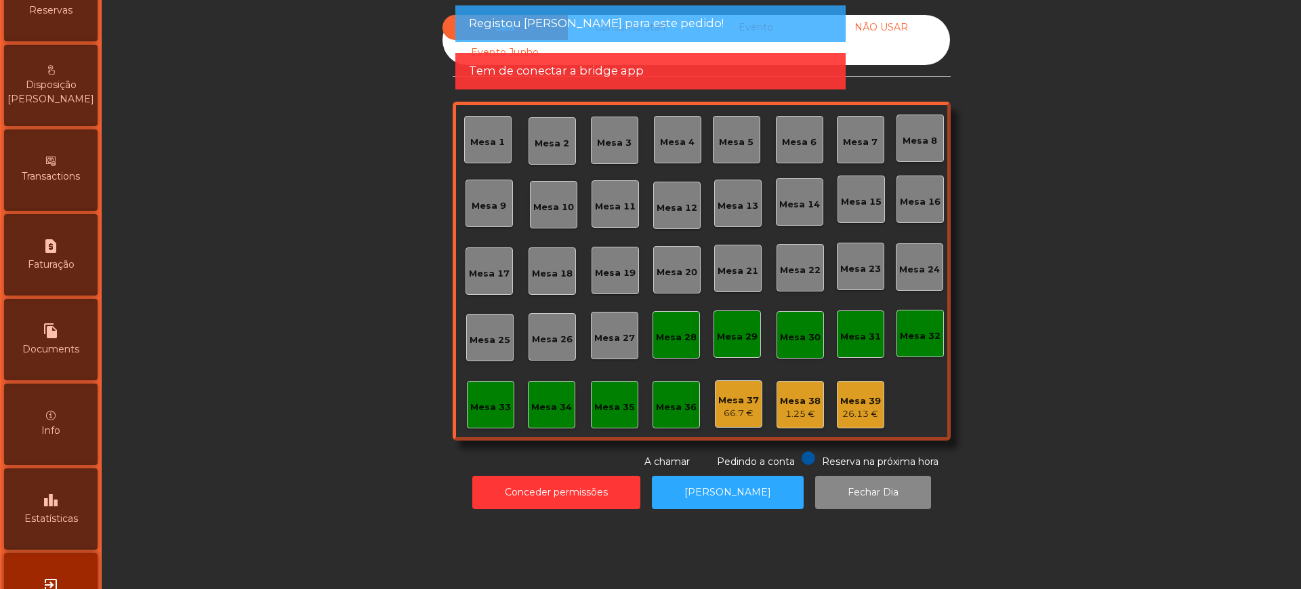
scroll to position [573, 0]
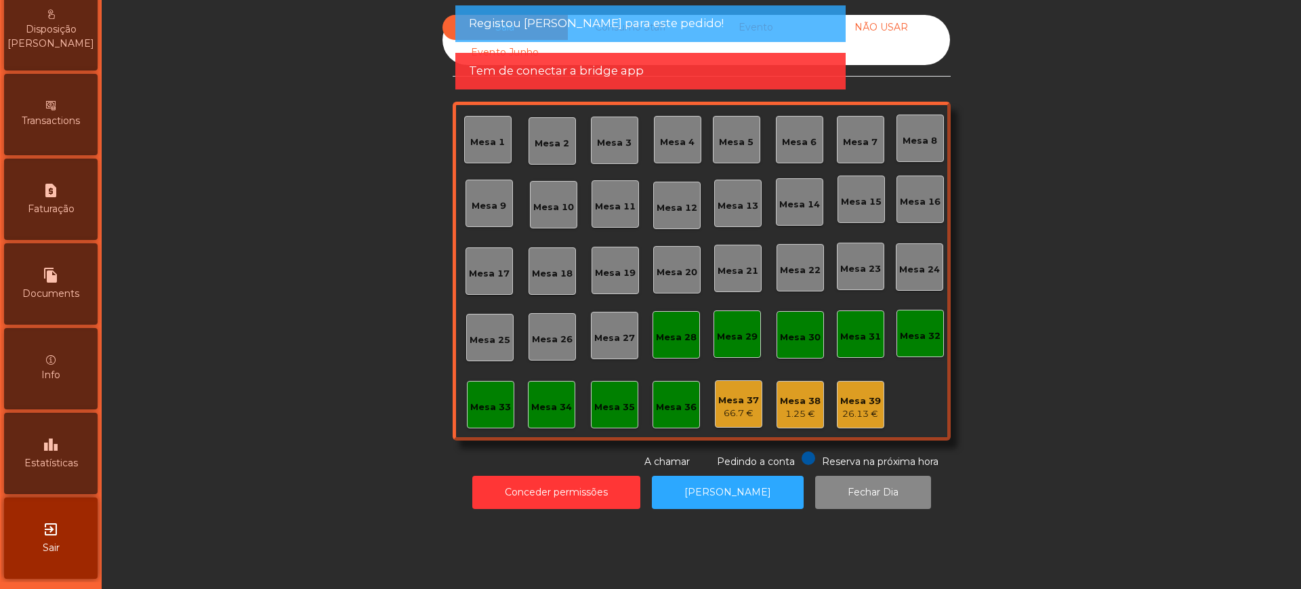
click at [49, 459] on span "Estatísticas" at bounding box center [51, 463] width 54 height 14
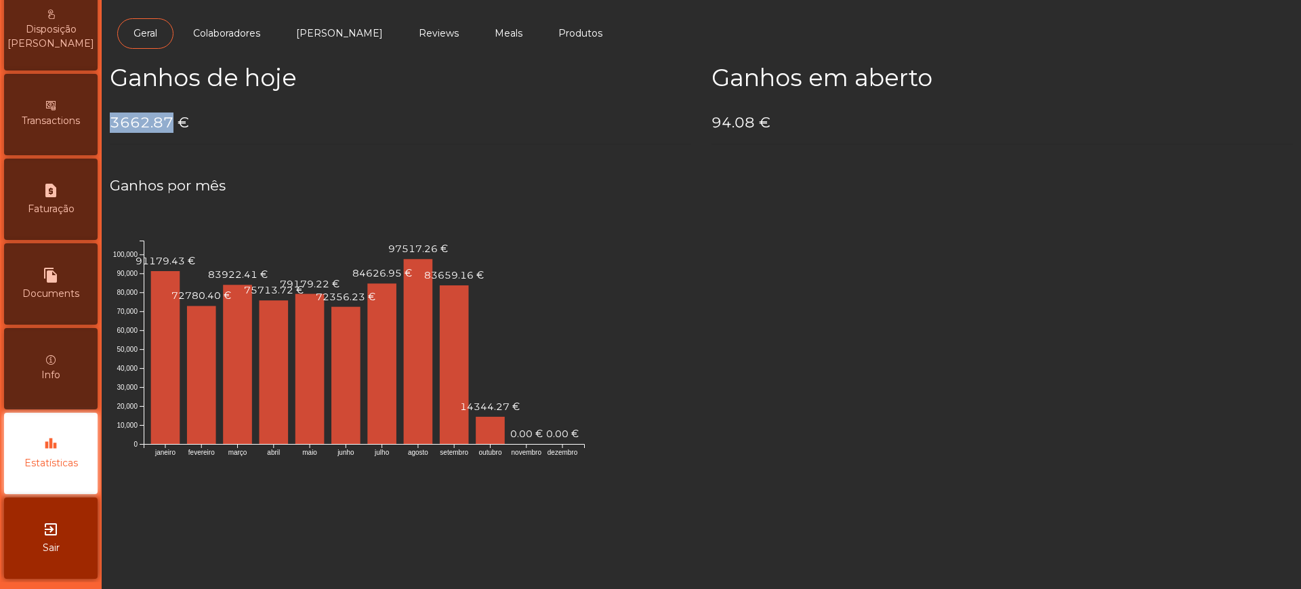
drag, startPoint x: 114, startPoint y: 125, endPoint x: 169, endPoint y: 121, distance: 55.0
click at [169, 121] on h4 "3662.87 €" at bounding box center [401, 123] width 582 height 20
copy h4 "3662.87"
